Goal: Task Accomplishment & Management: Use online tool/utility

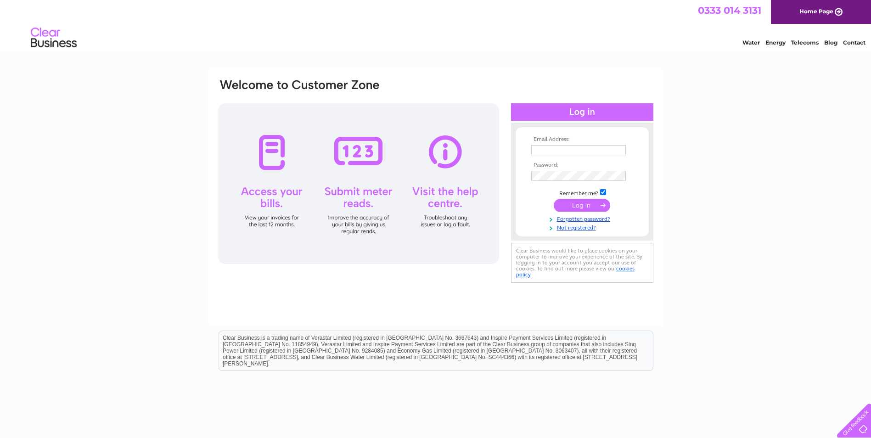
type input "laura@scottish-gallery.co.uk"
click at [580, 202] on input "submit" at bounding box center [582, 205] width 56 height 13
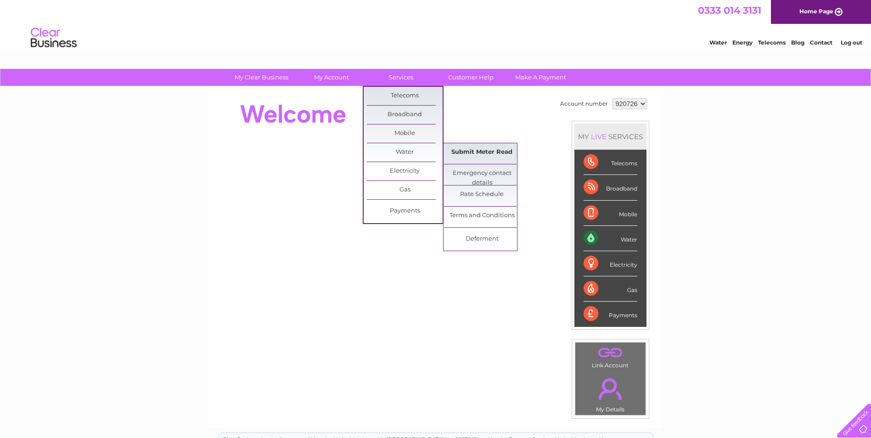
click at [477, 155] on link "Submit Meter Read" at bounding box center [482, 152] width 76 height 18
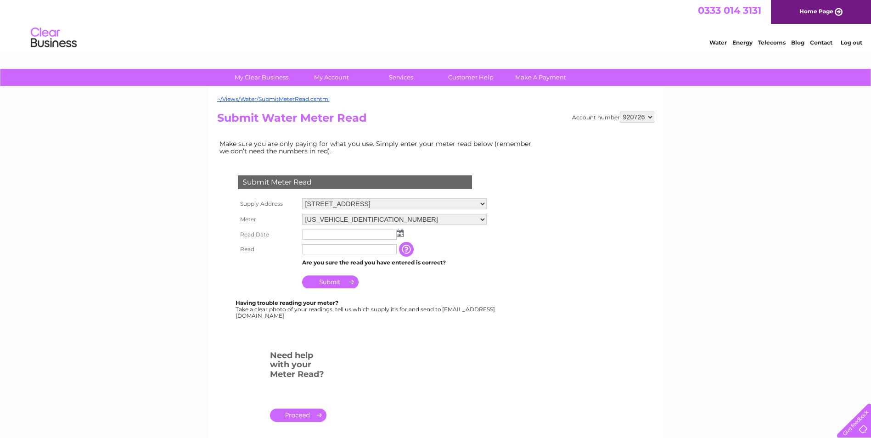
click at [402, 236] on img at bounding box center [400, 233] width 7 height 7
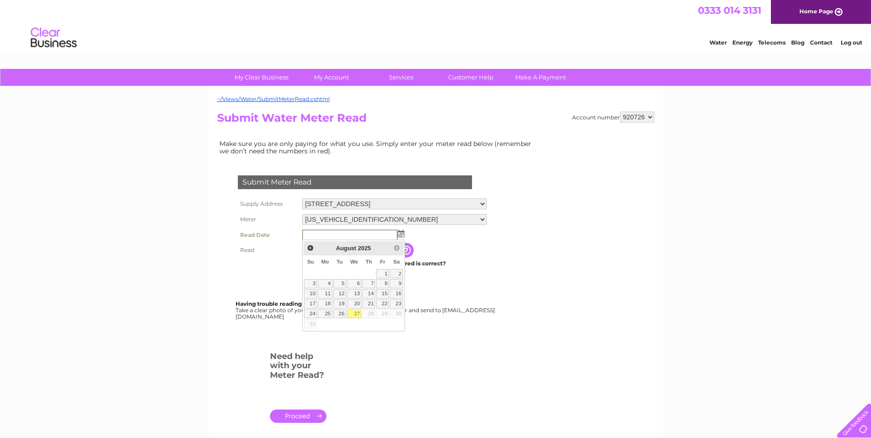
click at [355, 315] on link "27" at bounding box center [354, 314] width 15 height 9
type input "2025/08/27"
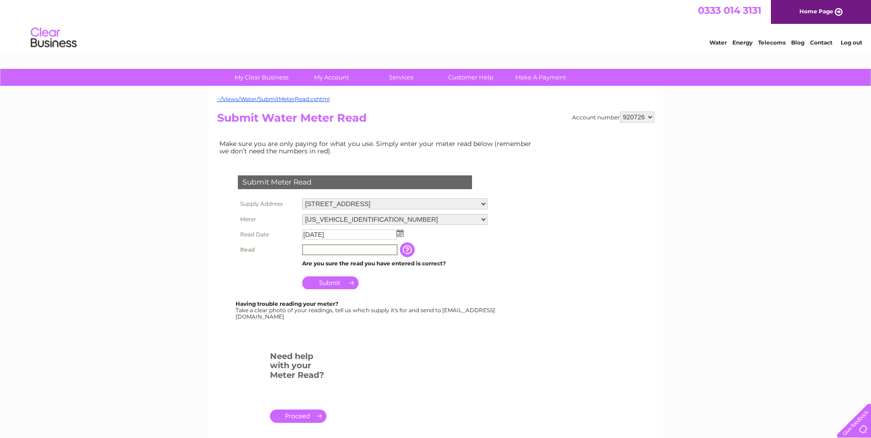
click at [338, 250] on input "text" at bounding box center [350, 249] width 96 height 11
click at [407, 250] on input "button" at bounding box center [408, 249] width 17 height 15
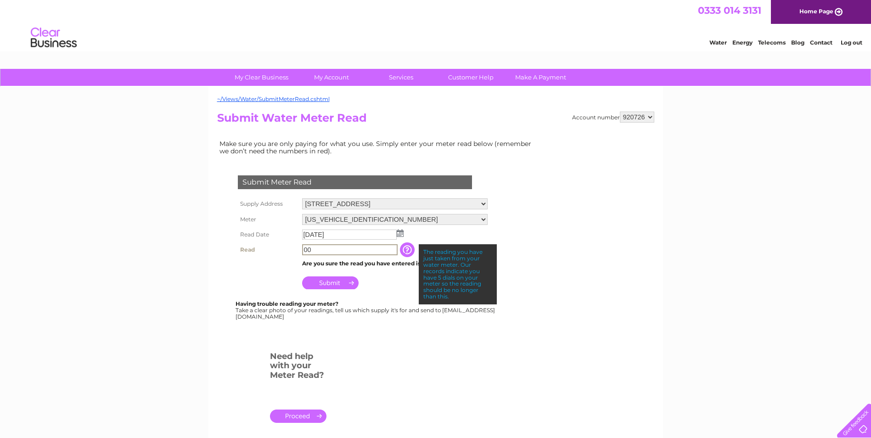
click at [353, 254] on input "00" at bounding box center [350, 249] width 96 height 11
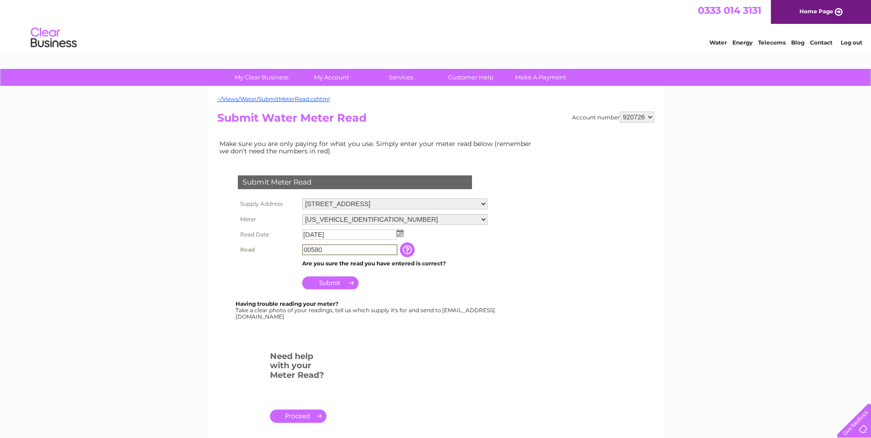
type input "00580"
click at [341, 283] on input "Submit" at bounding box center [330, 282] width 56 height 13
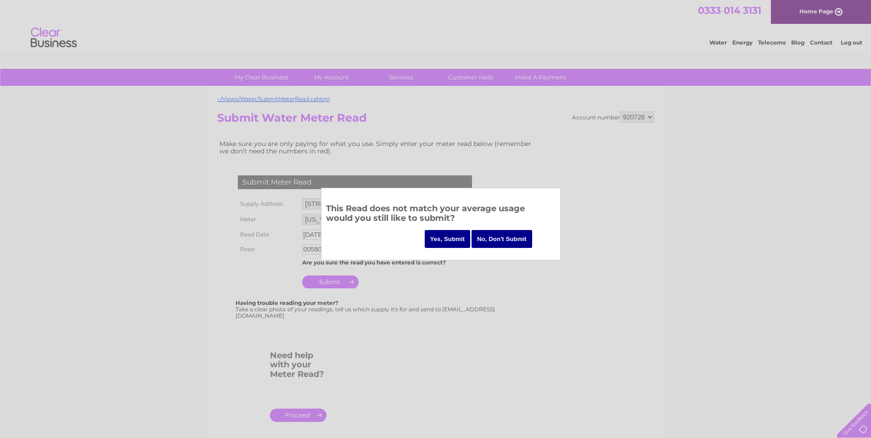
click at [510, 242] on input "No, Don't Submit" at bounding box center [502, 239] width 61 height 18
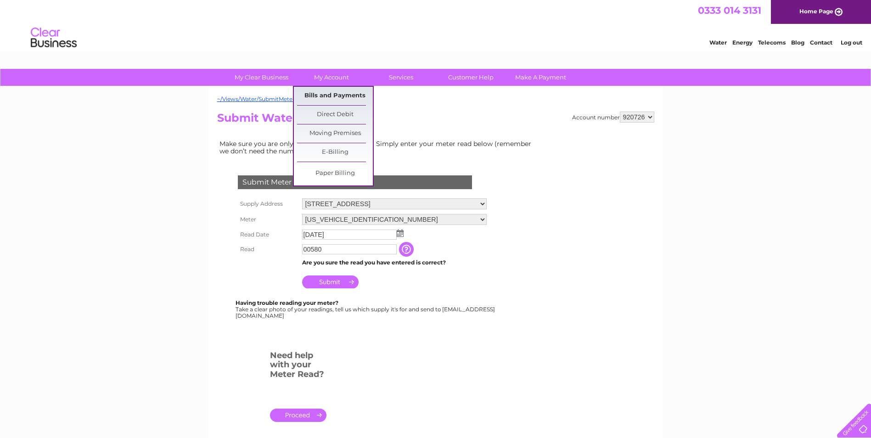
click at [335, 97] on link "Bills and Payments" at bounding box center [335, 96] width 76 height 18
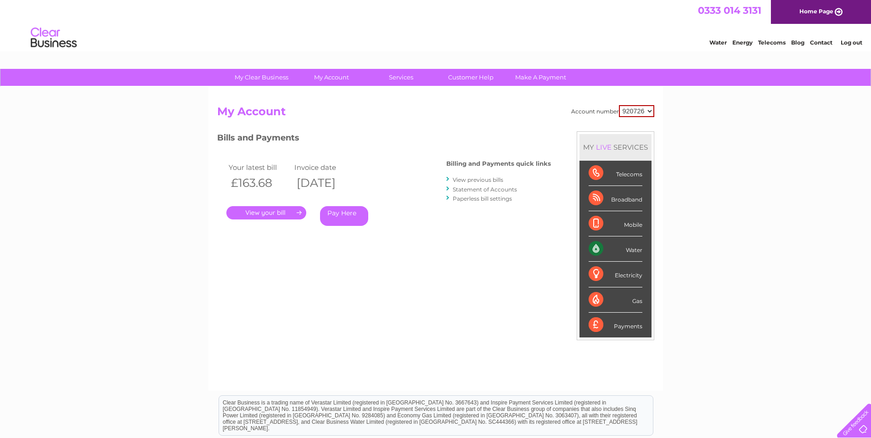
click at [259, 215] on link "." at bounding box center [266, 212] width 80 height 13
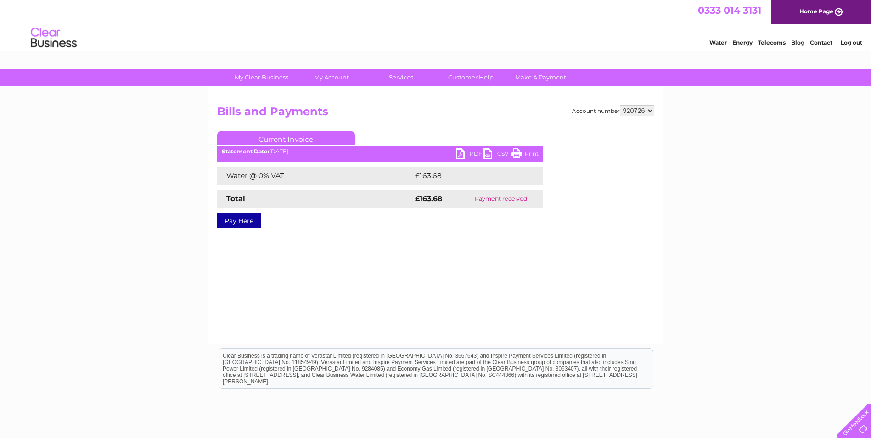
click at [468, 153] on link "PDF" at bounding box center [470, 154] width 28 height 13
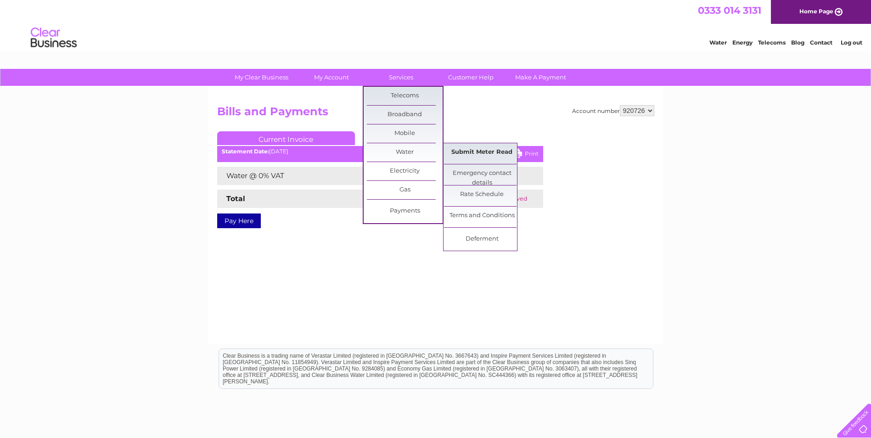
click at [461, 152] on link "Submit Meter Read" at bounding box center [482, 152] width 76 height 18
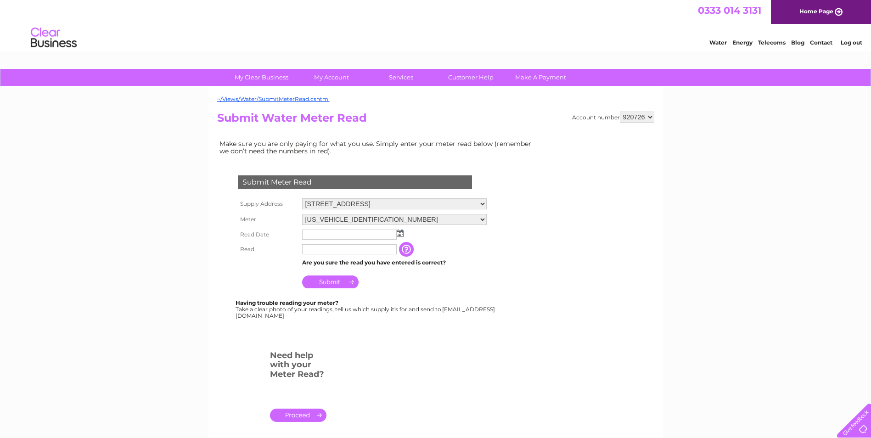
click at [400, 235] on img at bounding box center [400, 233] width 7 height 7
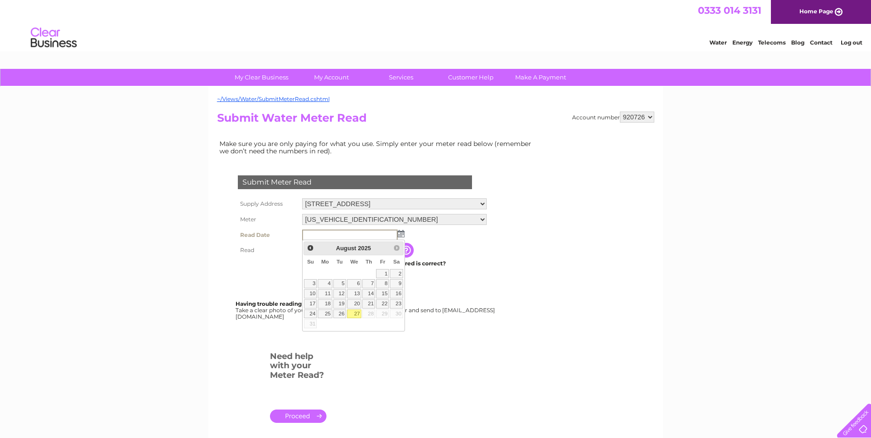
click at [356, 314] on link "27" at bounding box center [354, 314] width 15 height 9
type input "2025/08/27"
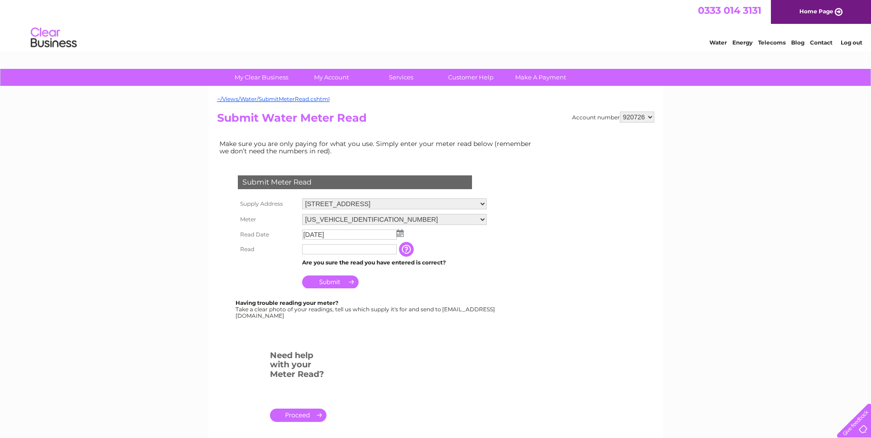
click at [338, 252] on input "text" at bounding box center [349, 249] width 95 height 10
type input "00580"
click at [341, 282] on input "Submit" at bounding box center [330, 282] width 56 height 13
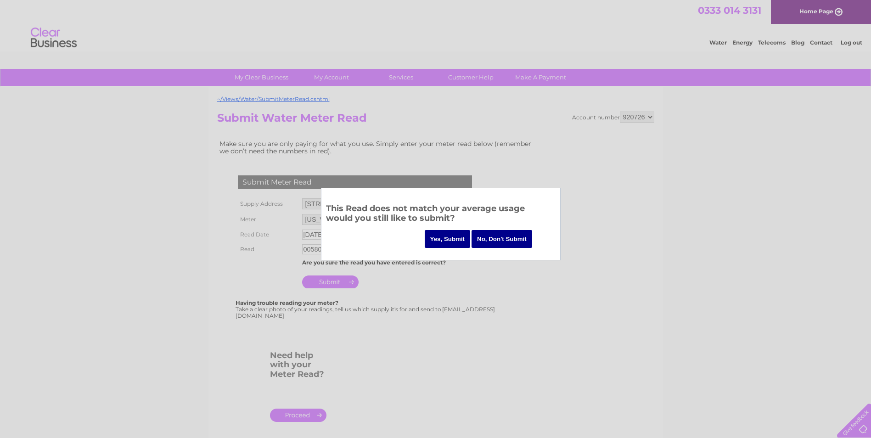
click at [450, 241] on input "Yes, Submit" at bounding box center [448, 239] width 46 height 18
